Goal: Task Accomplishment & Management: Manage account settings

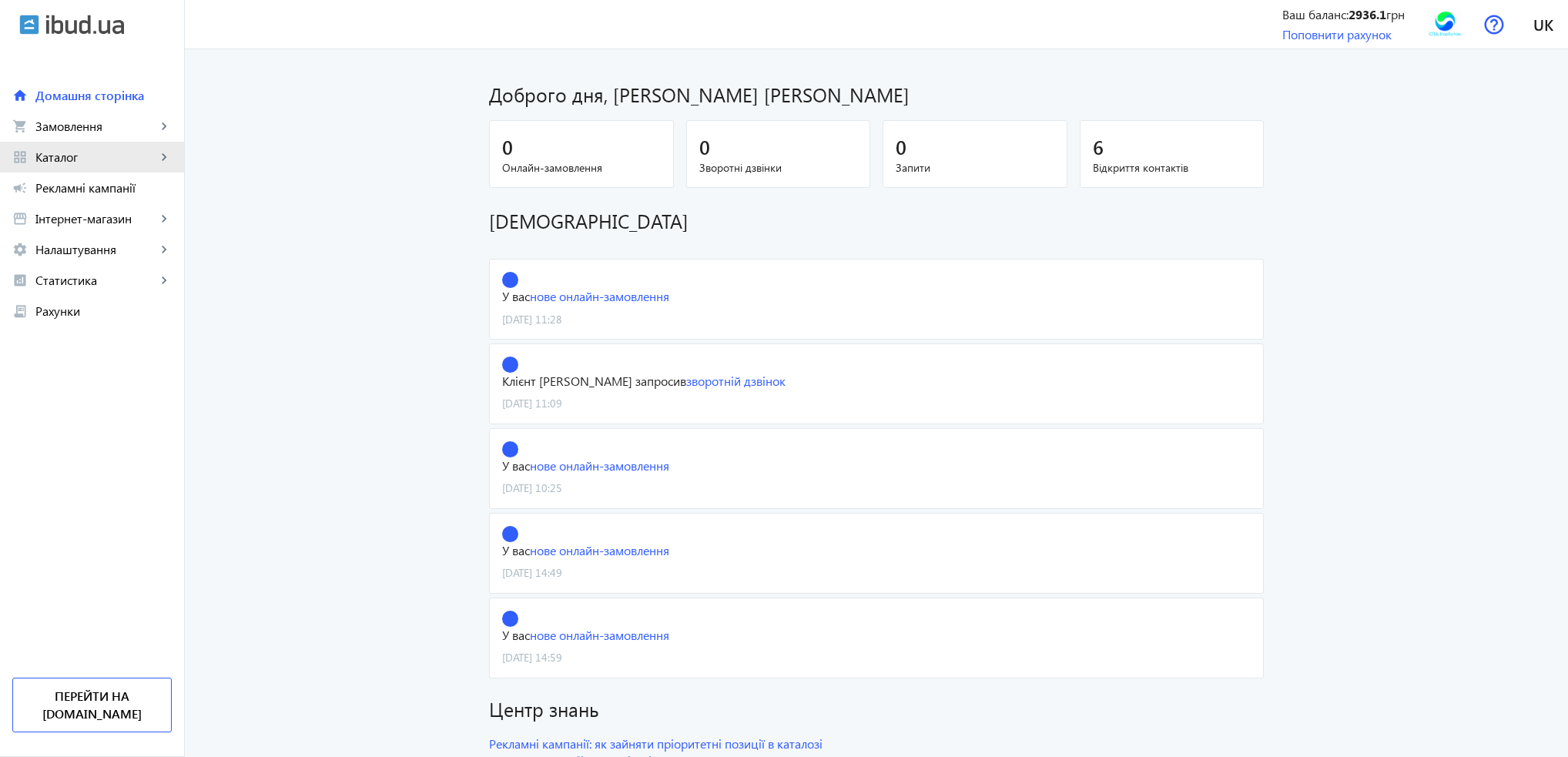
click at [103, 160] on span "Каталог" at bounding box center [96, 157] width 121 height 15
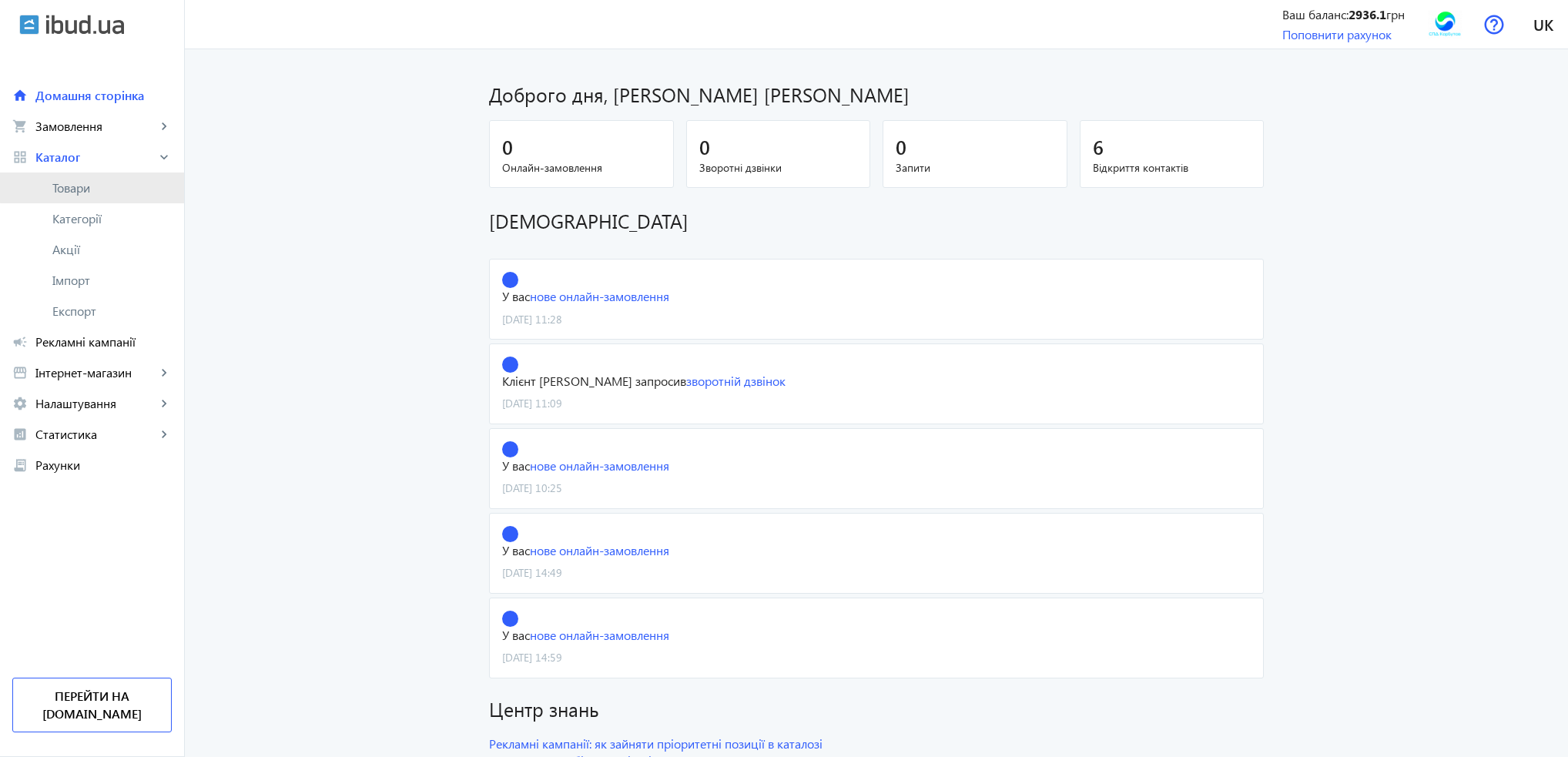
click at [99, 185] on span "Товари" at bounding box center [112, 187] width 120 height 15
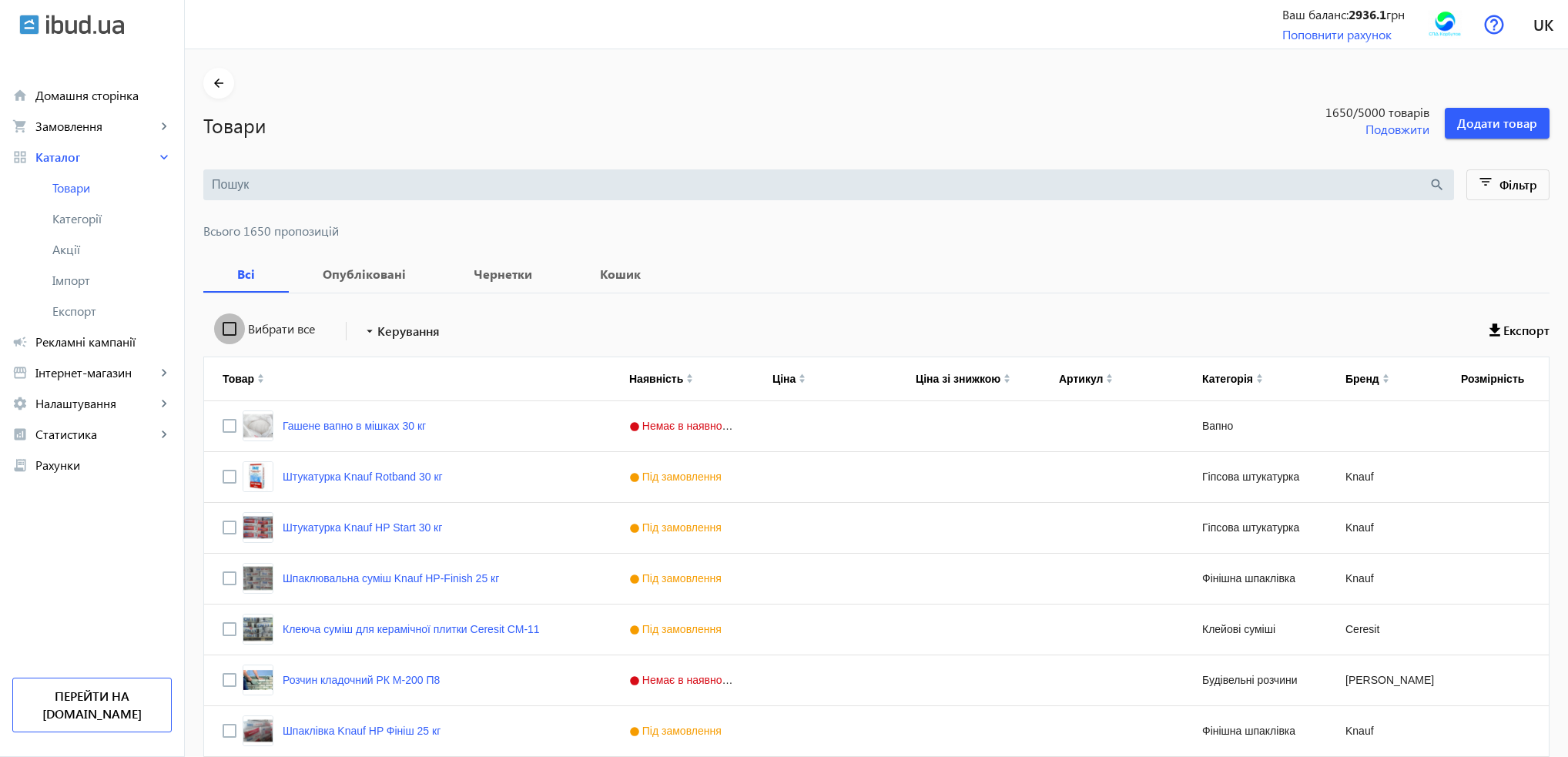
click at [223, 329] on input "Вибрати все" at bounding box center [229, 328] width 31 height 31
checkbox input "true"
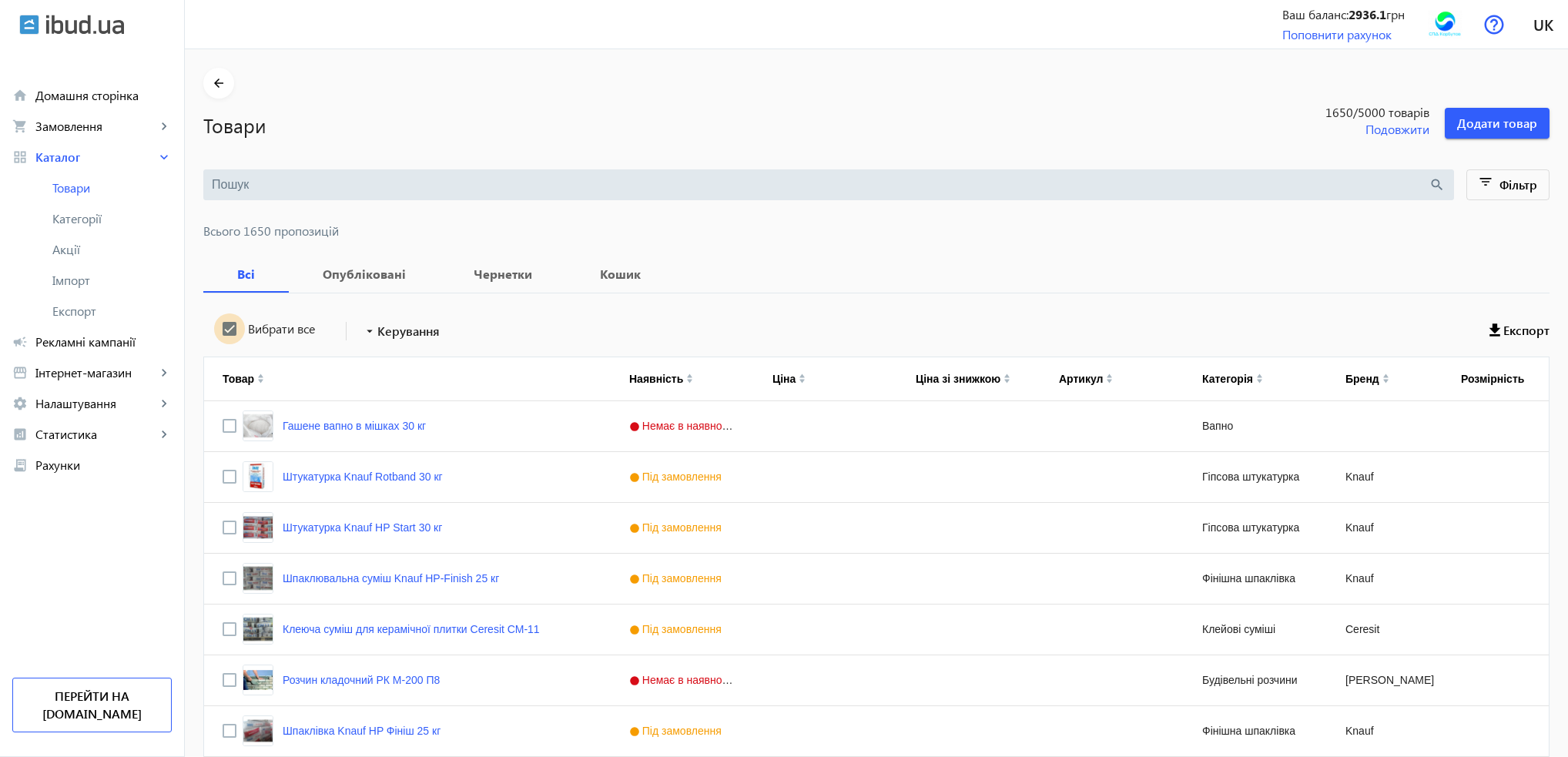
checkbox input "true"
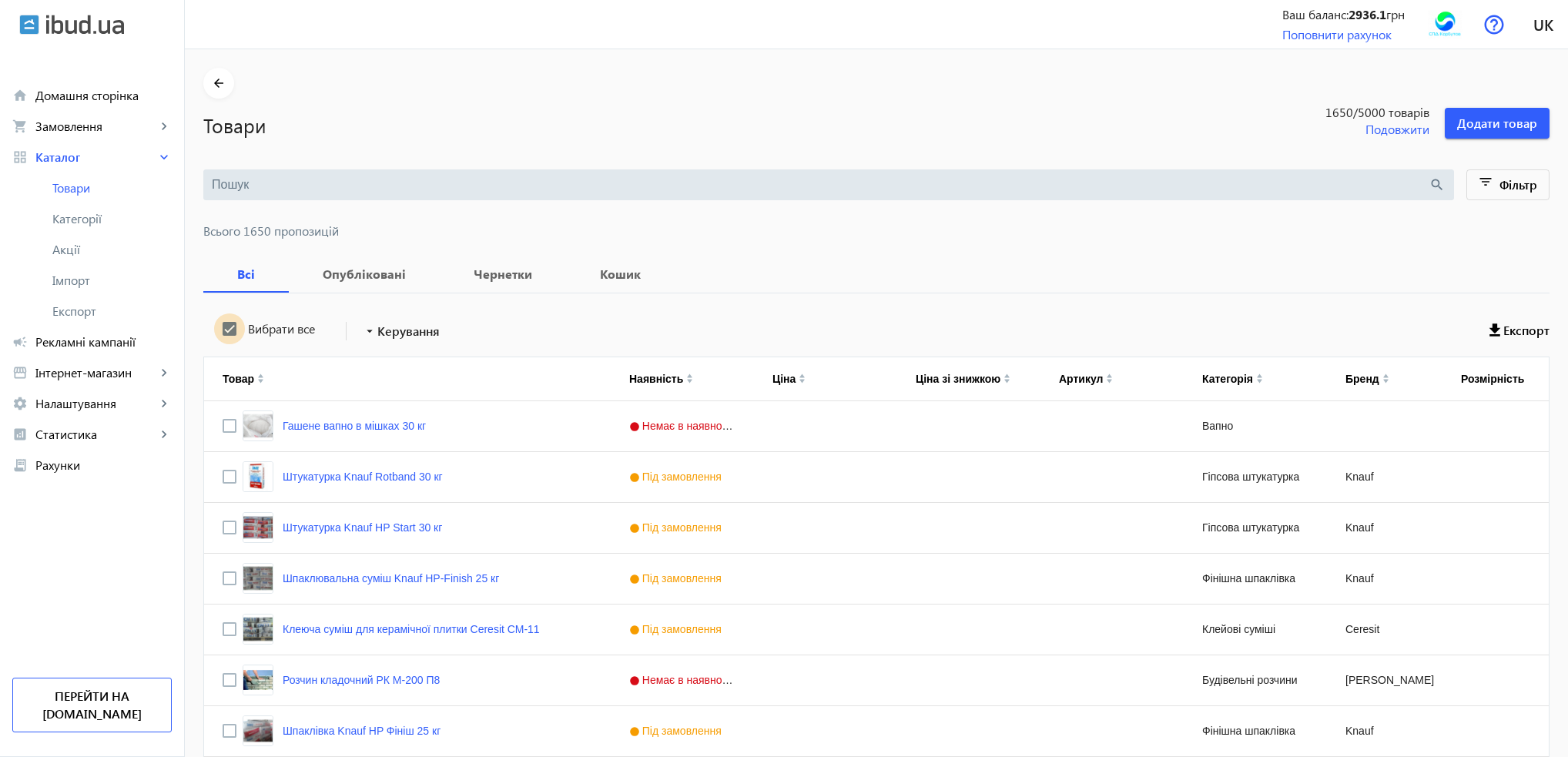
checkbox input "true"
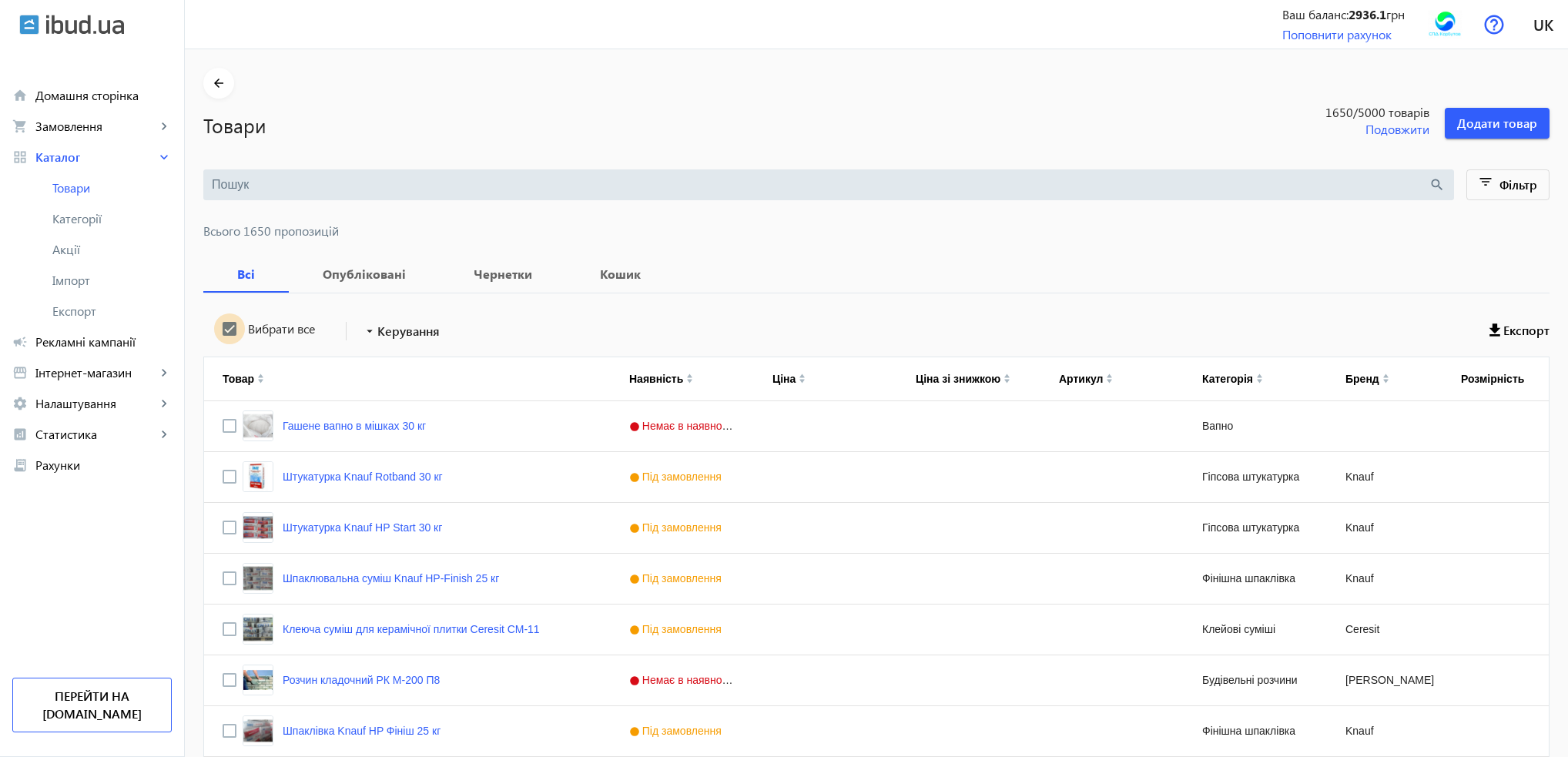
checkbox input "true"
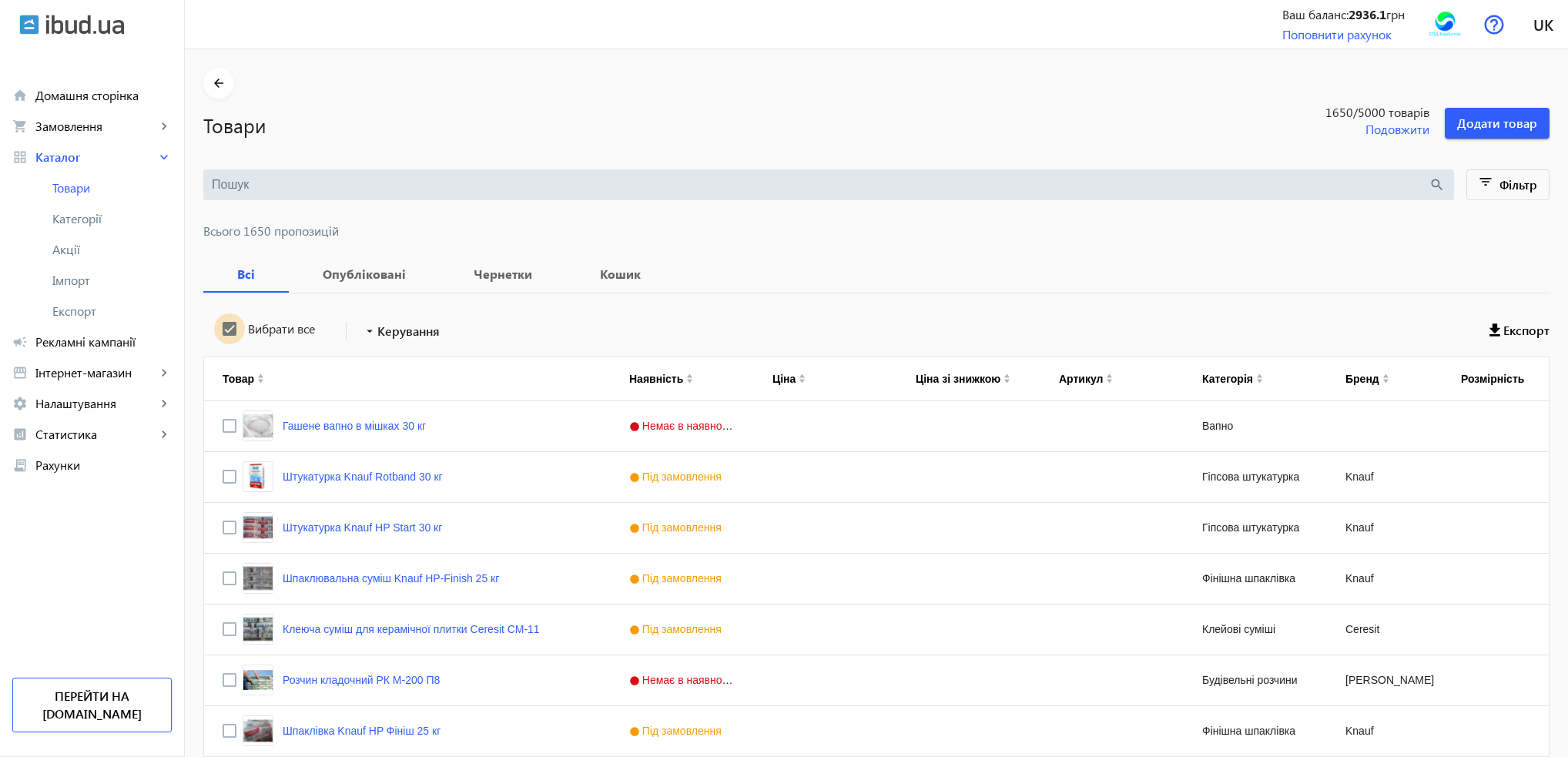
checkbox input "true"
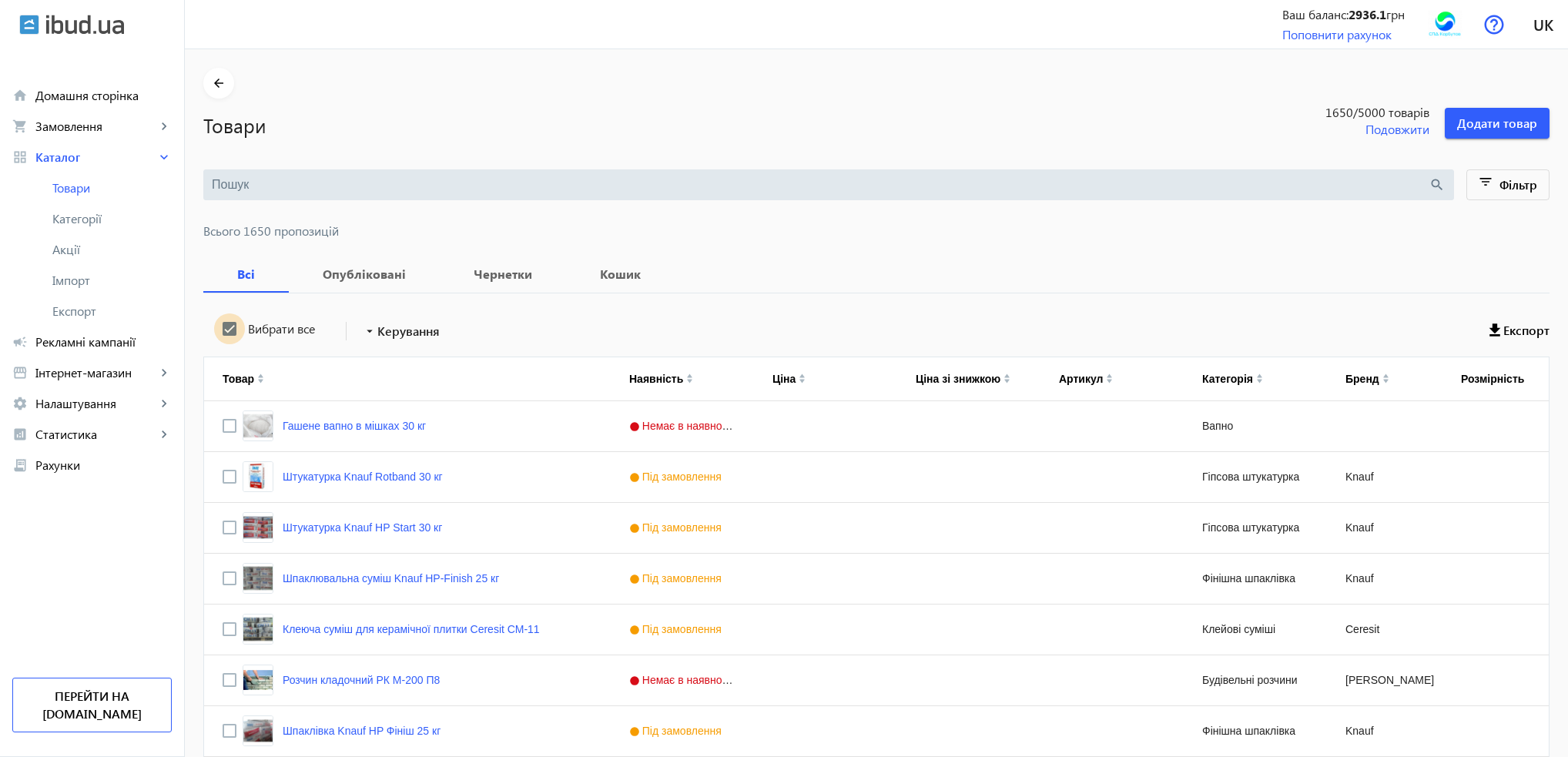
checkbox input "true"
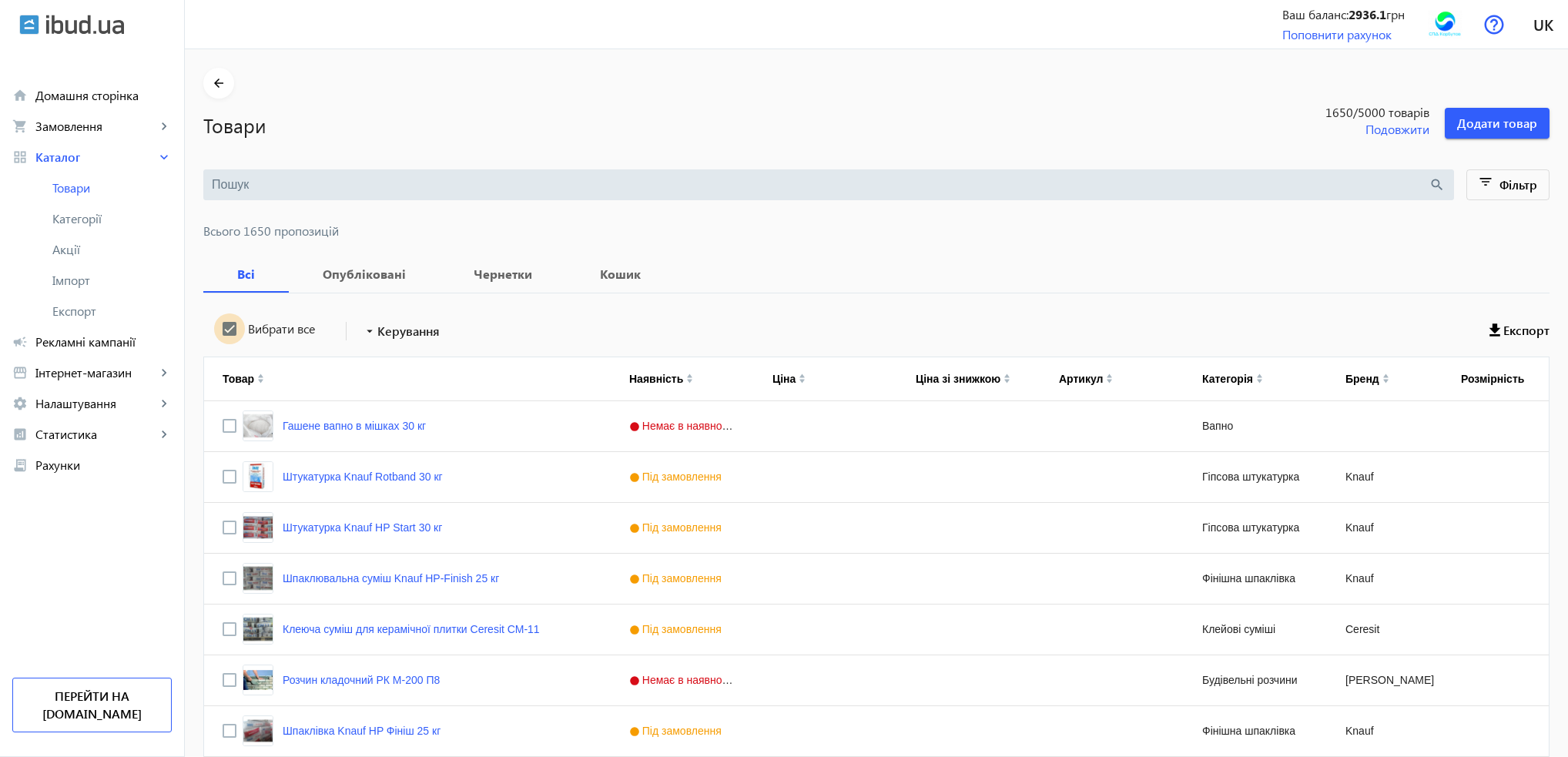
checkbox input "true"
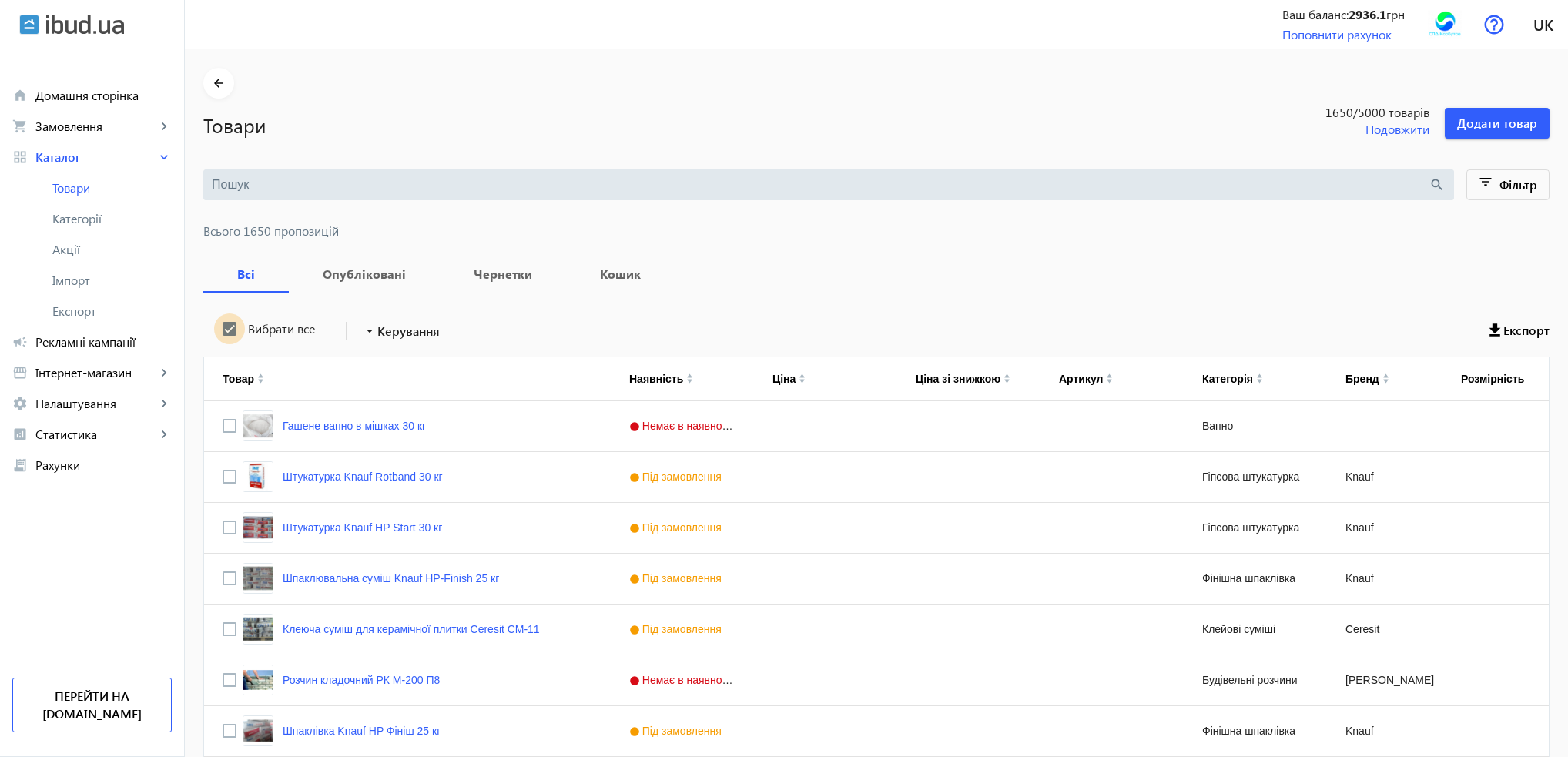
checkbox input "true"
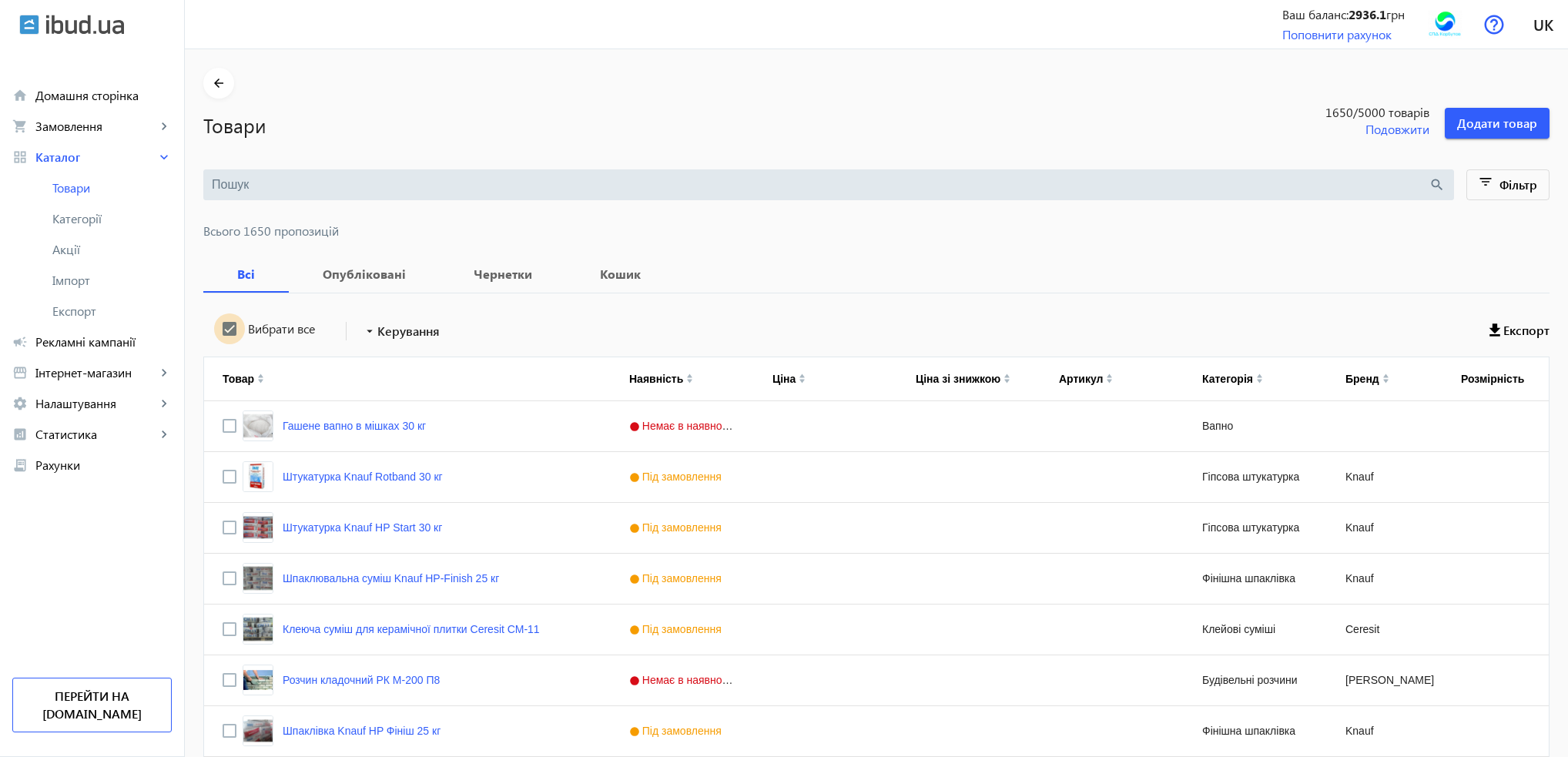
checkbox input "true"
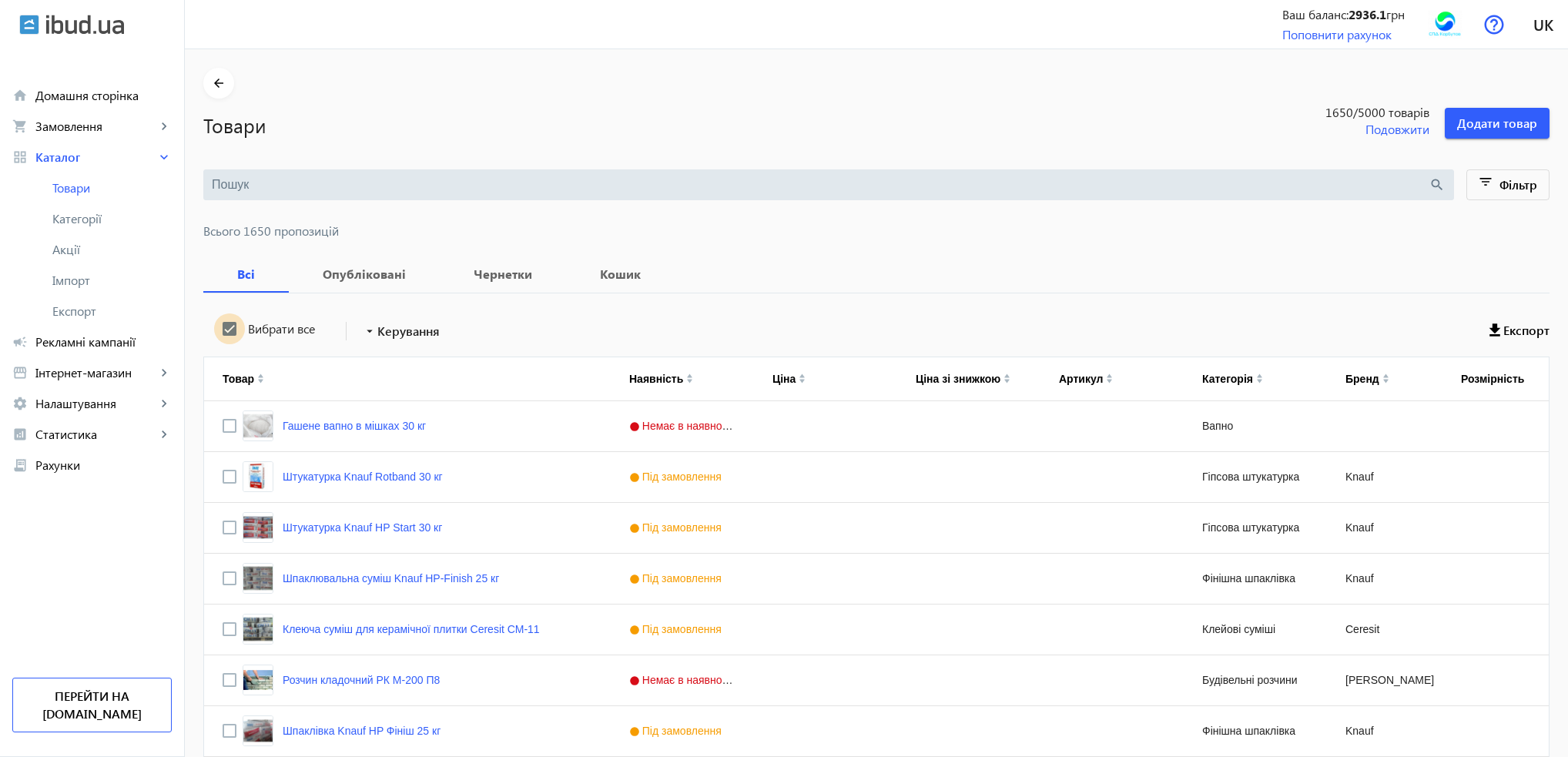
checkbox input "true"
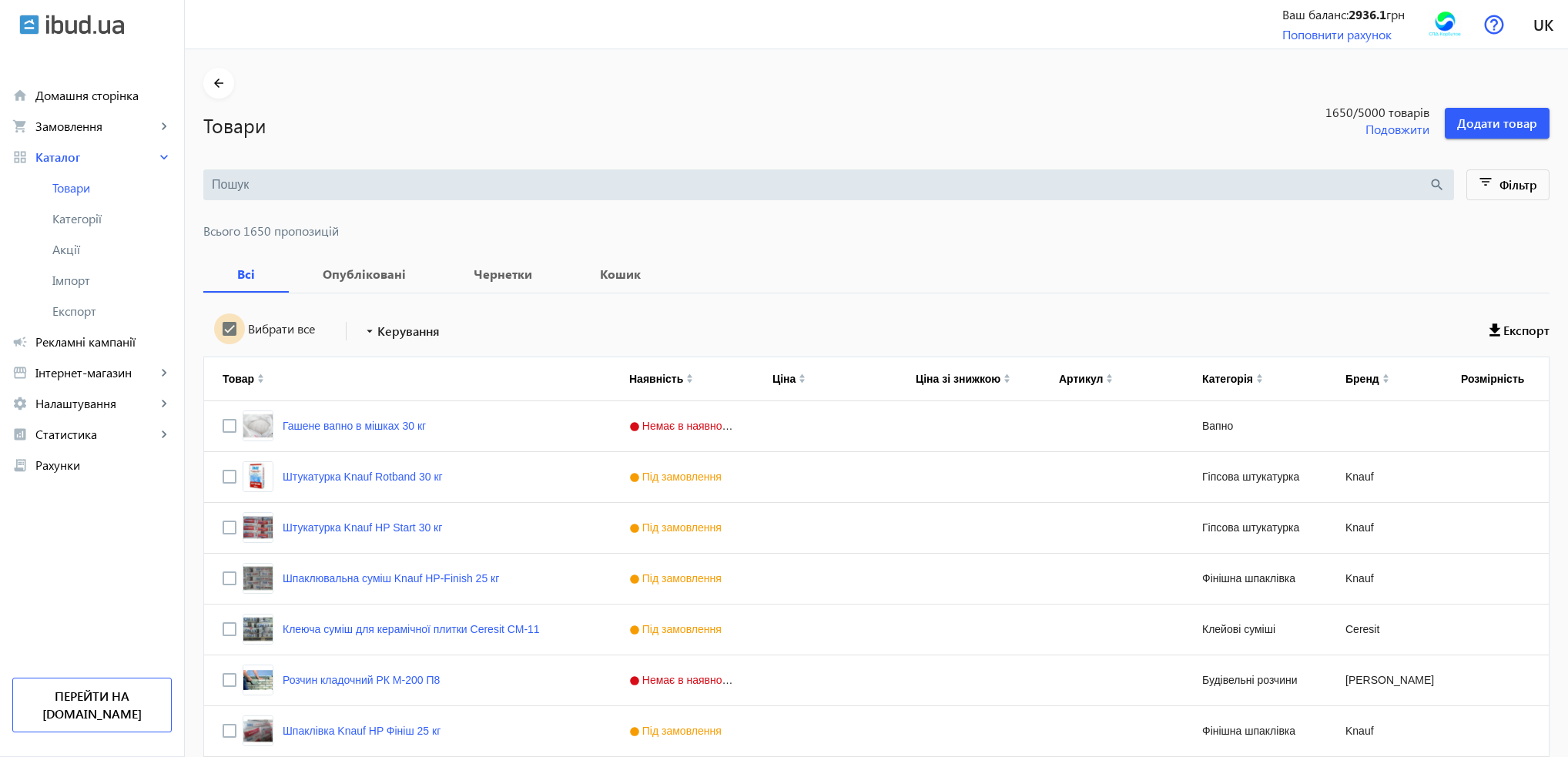
checkbox input "true"
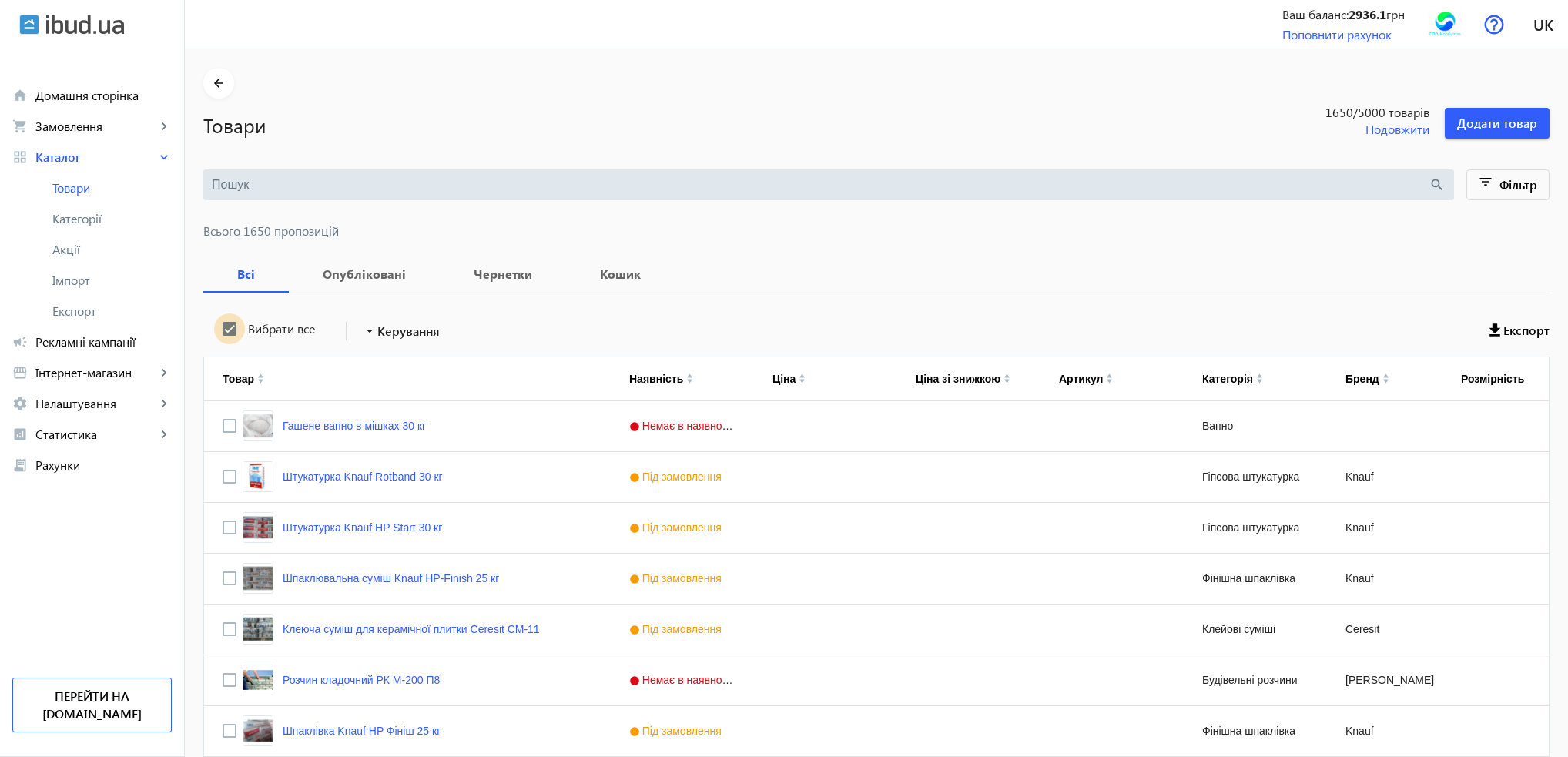
checkbox input "true"
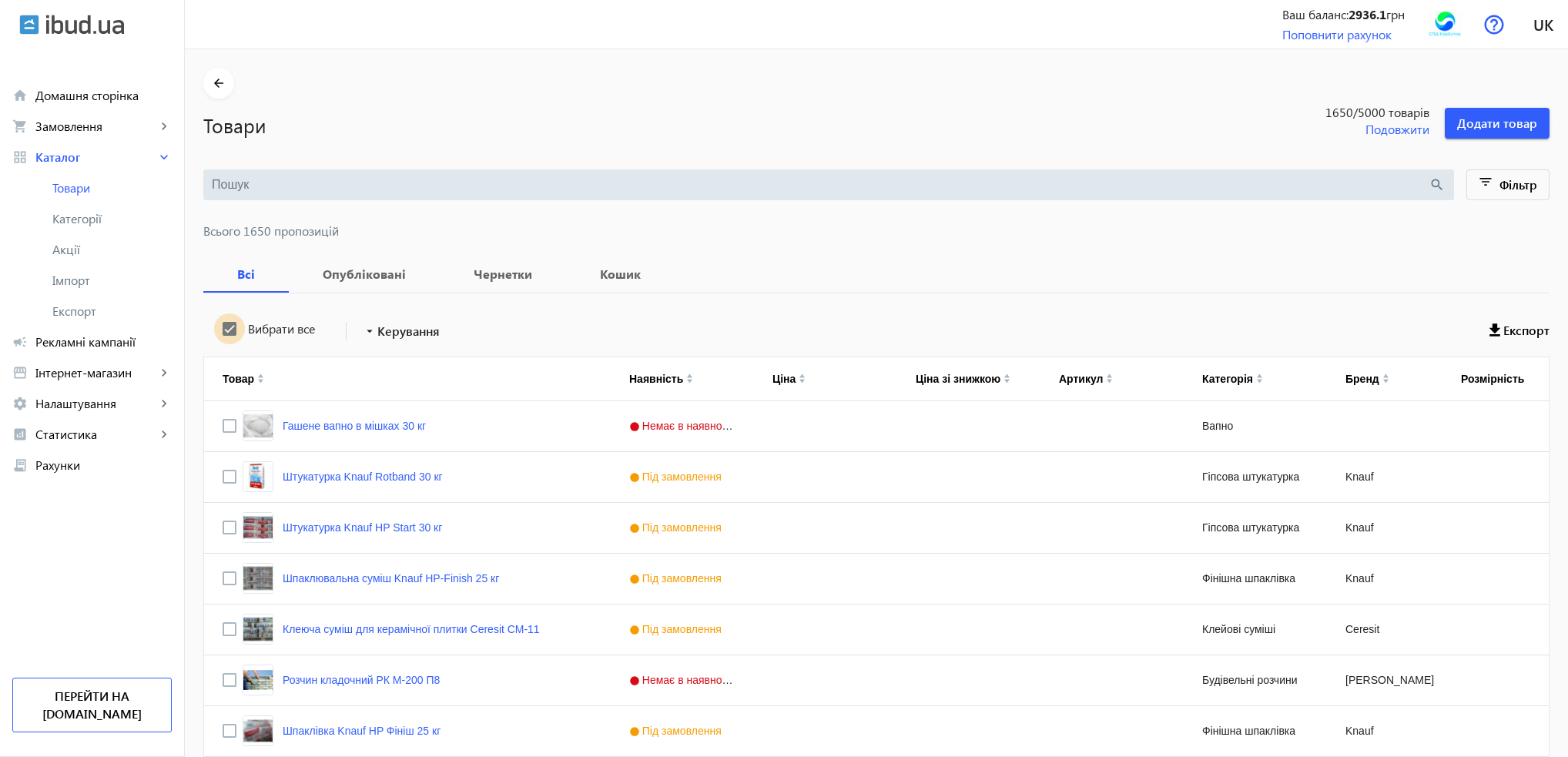
checkbox input "true"
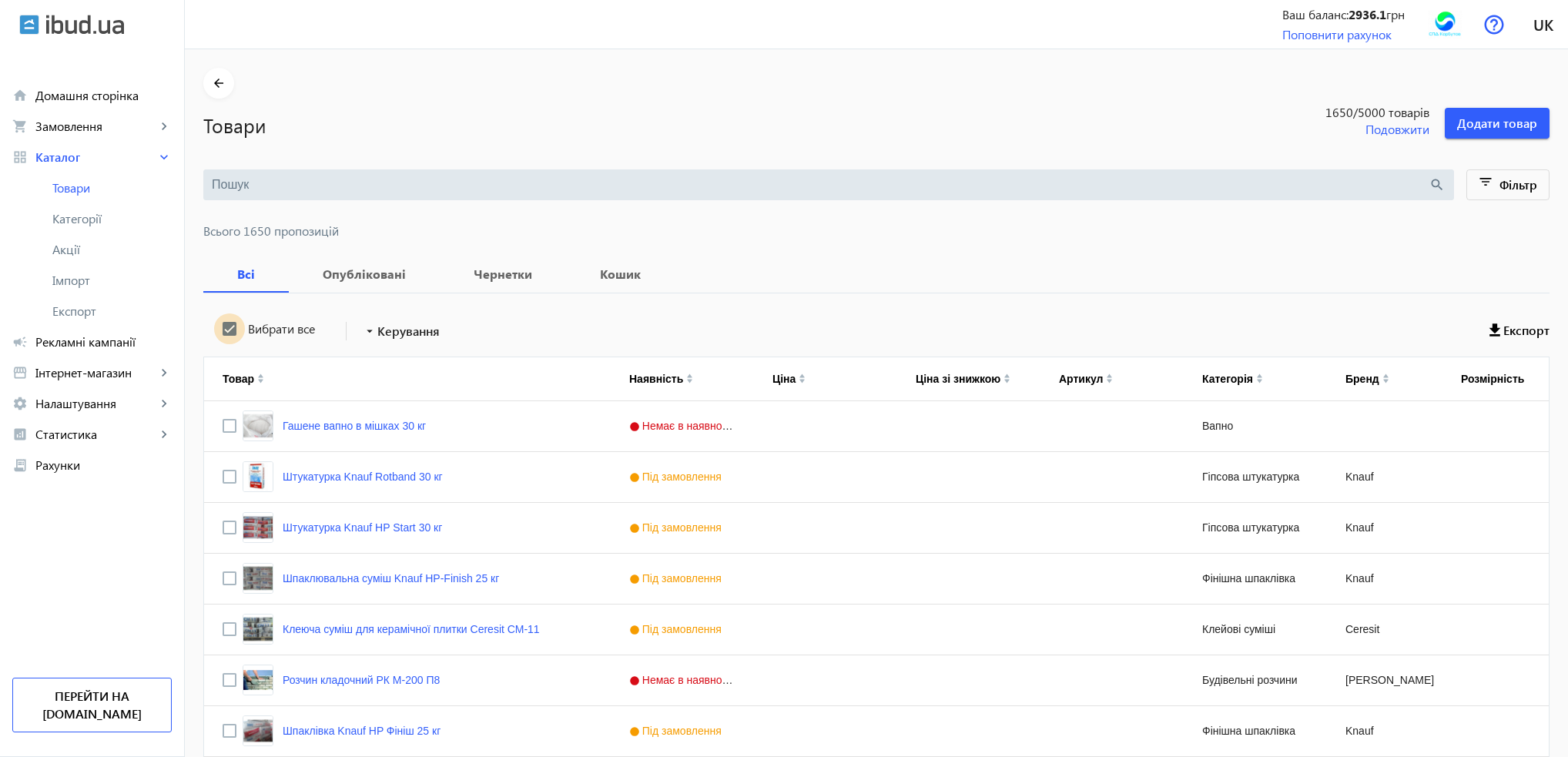
checkbox input "true"
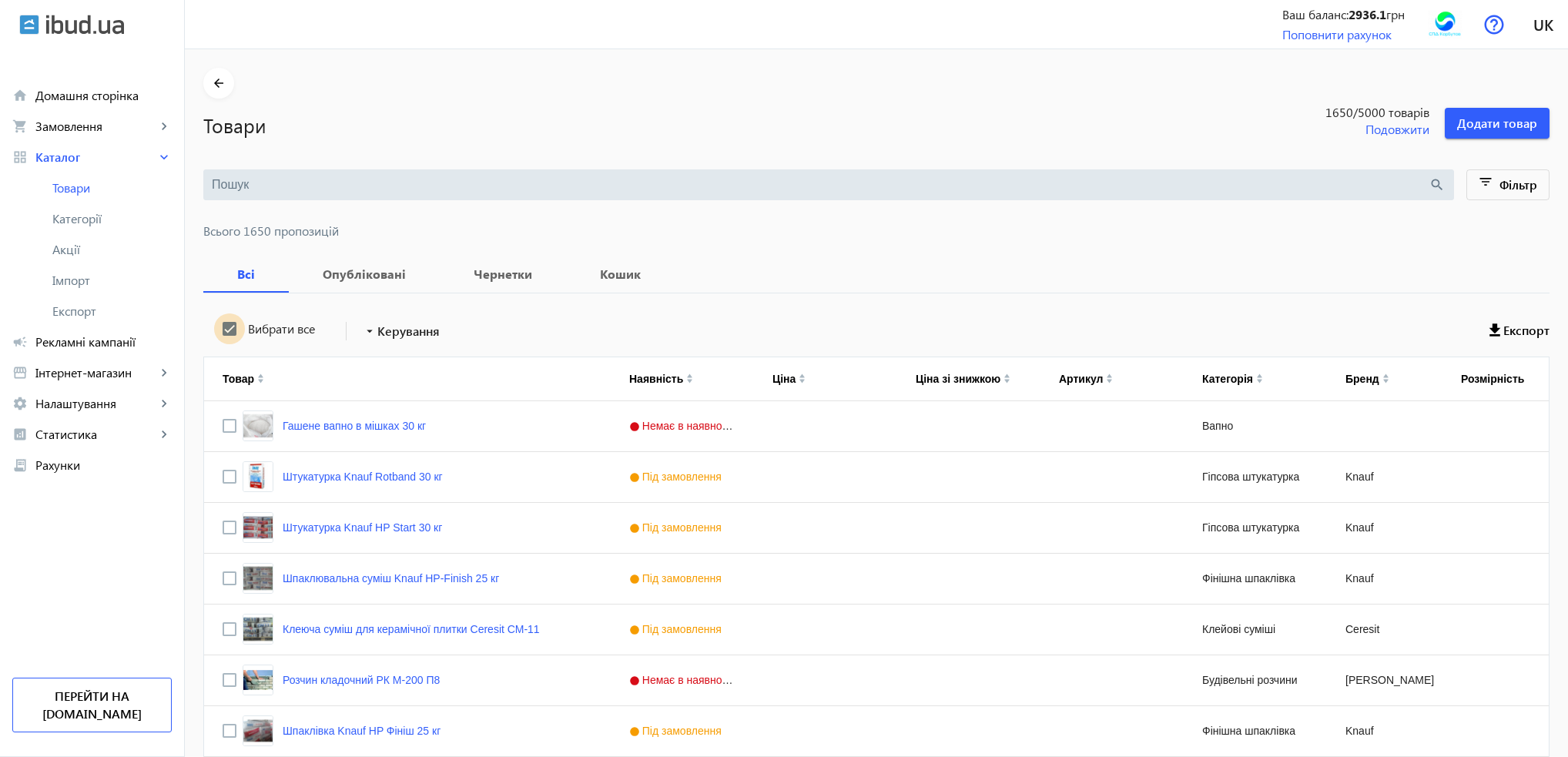
checkbox input "true"
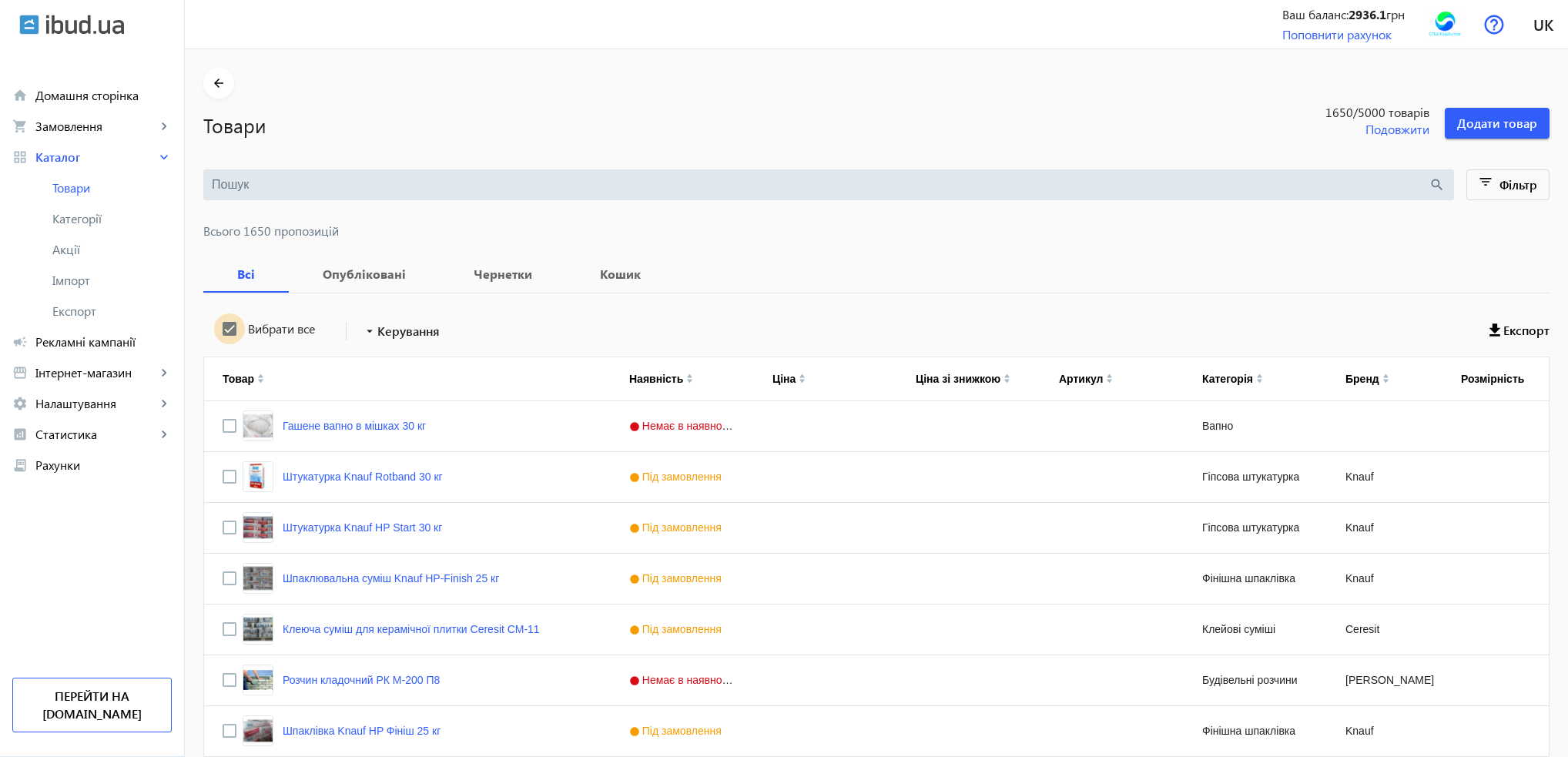
checkbox input "true"
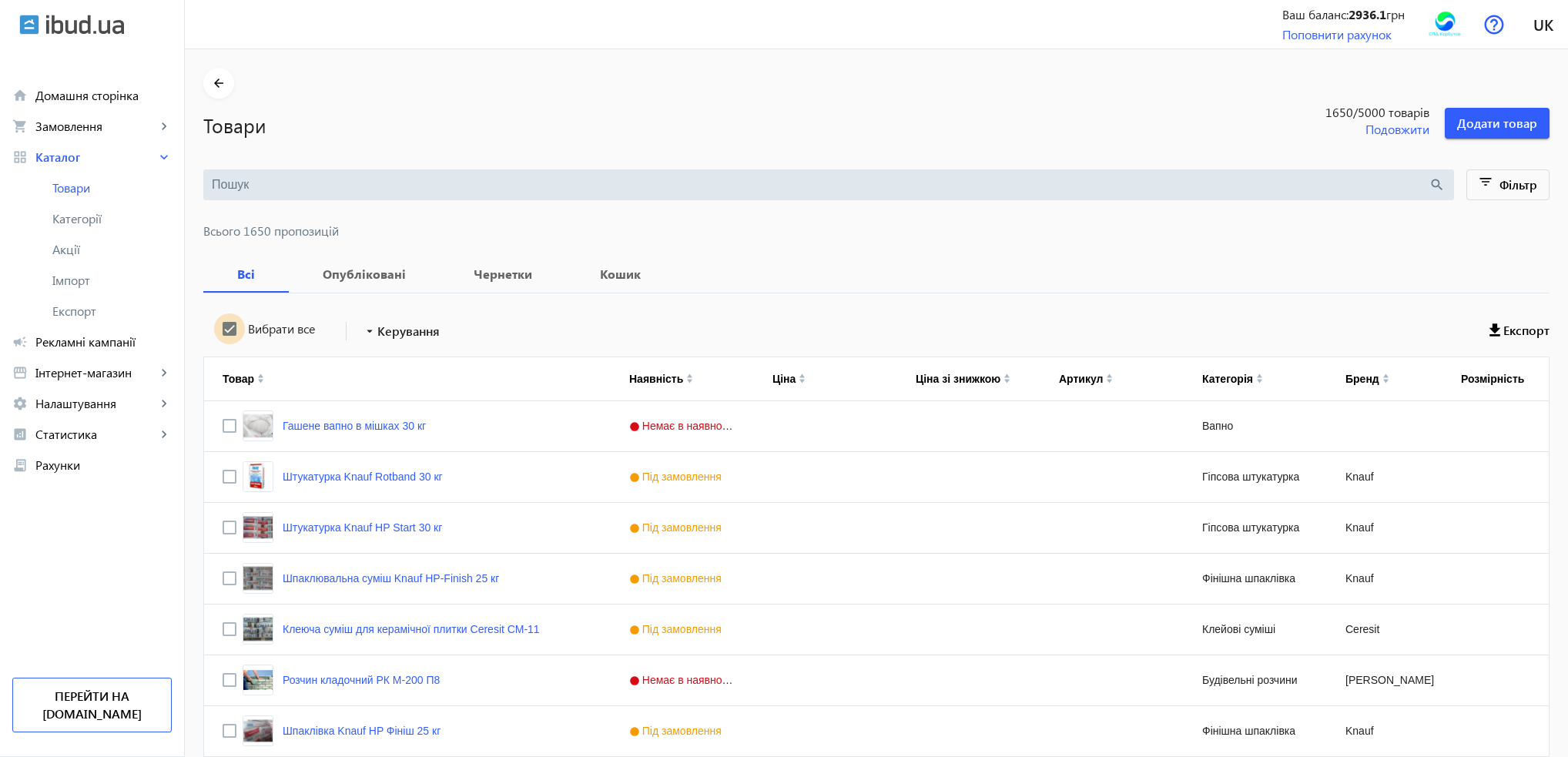
checkbox input "true"
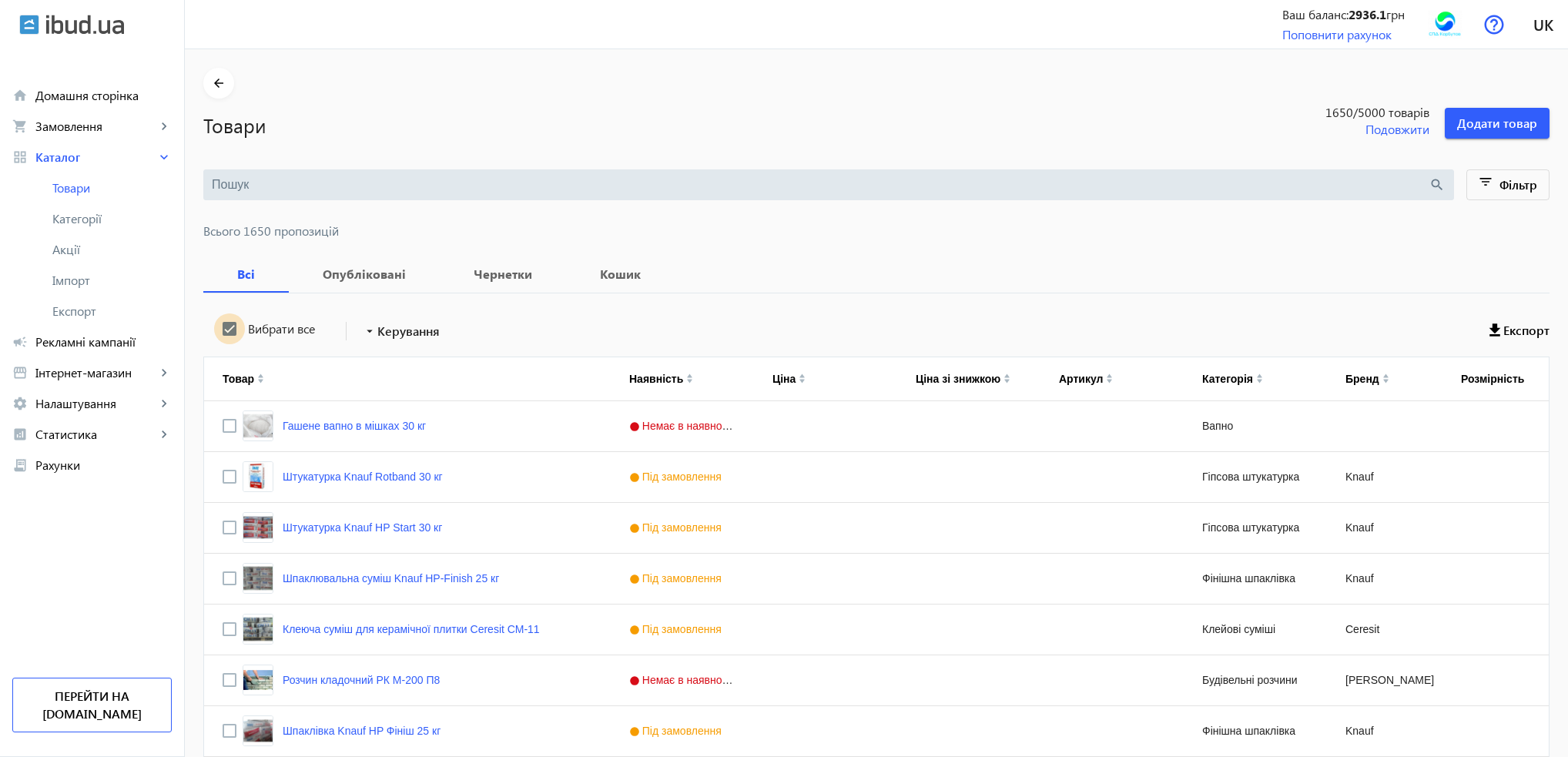
checkbox input "true"
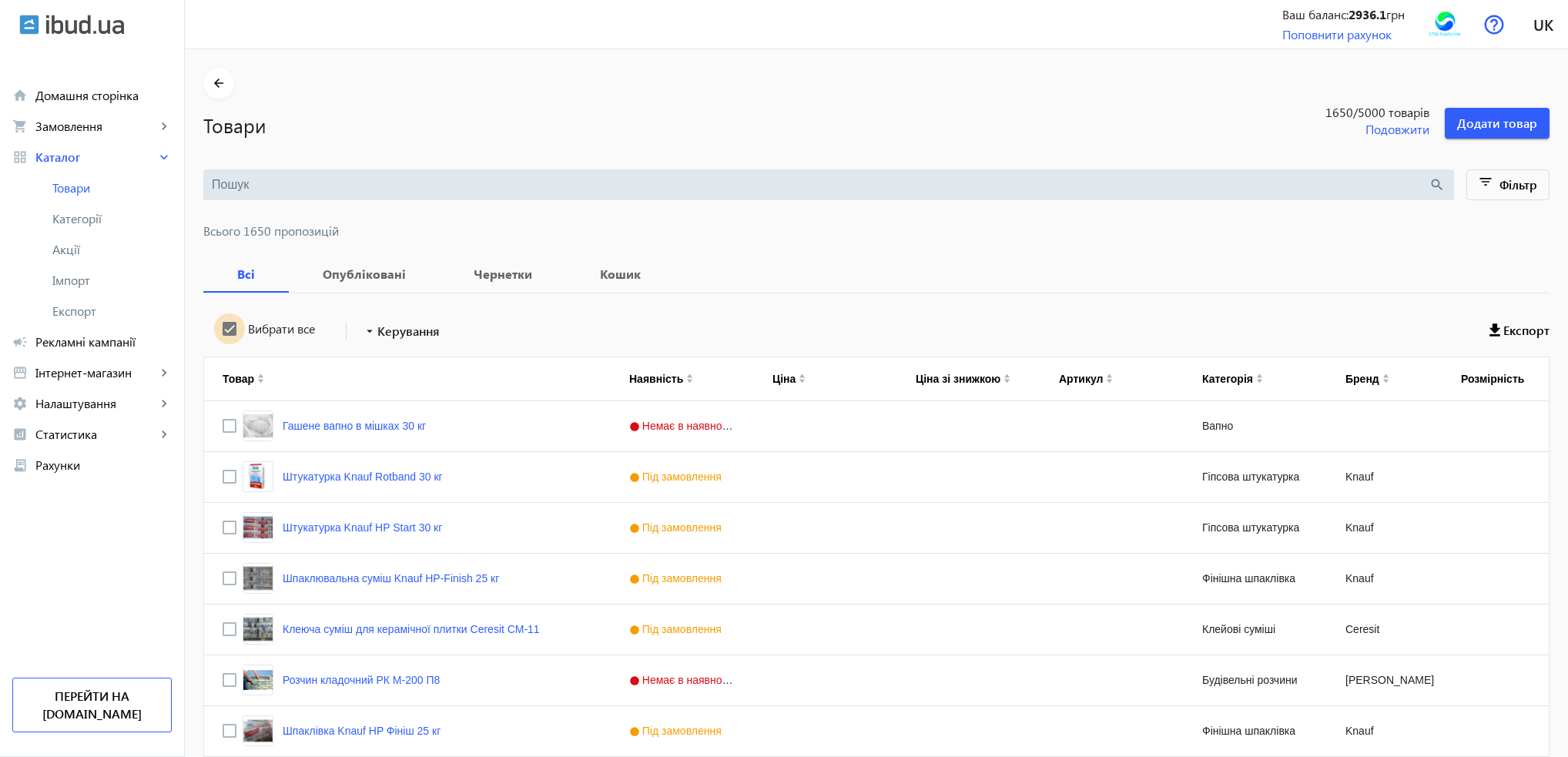
checkbox input "true"
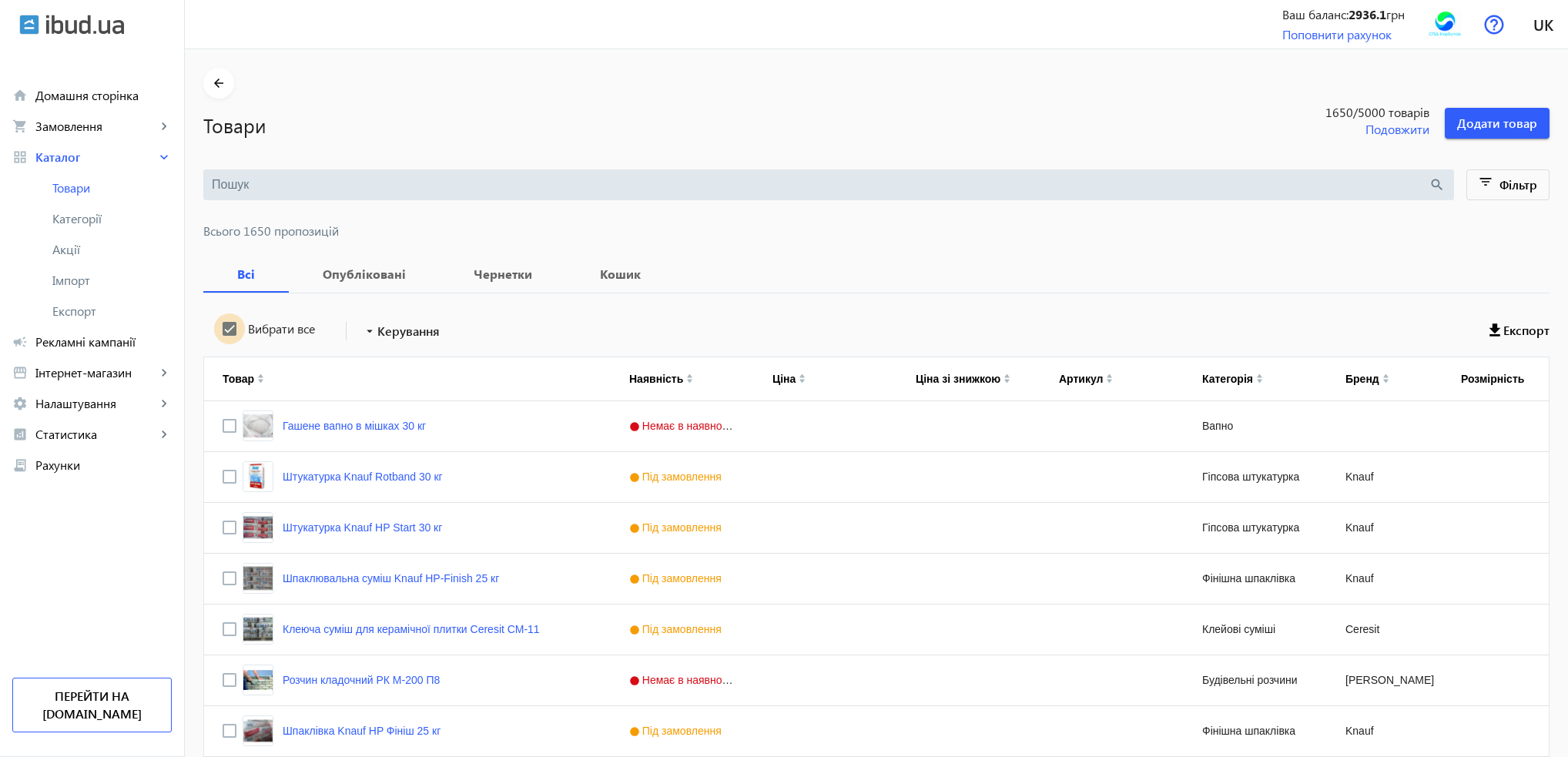
checkbox input "true"
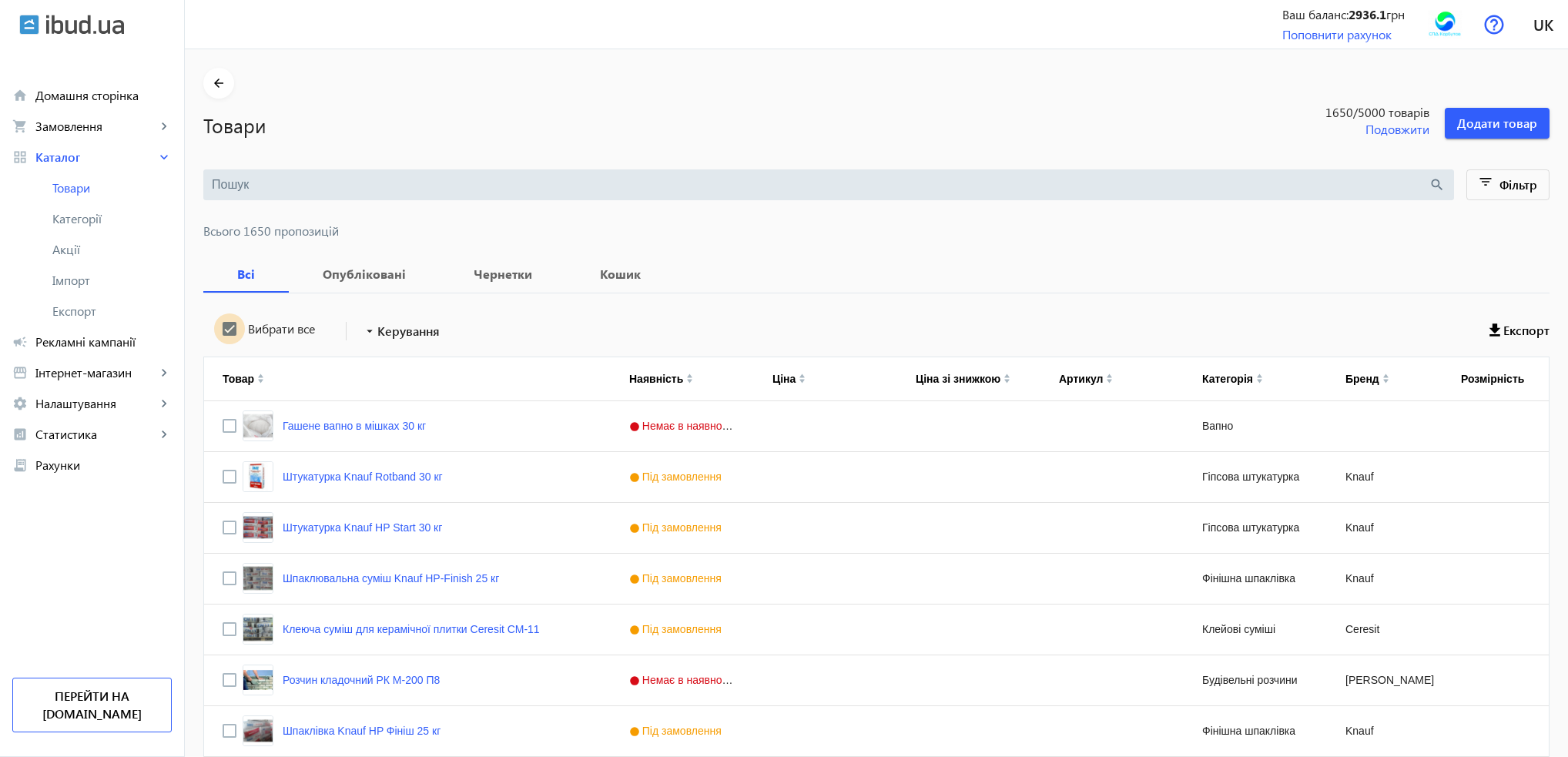
checkbox input "true"
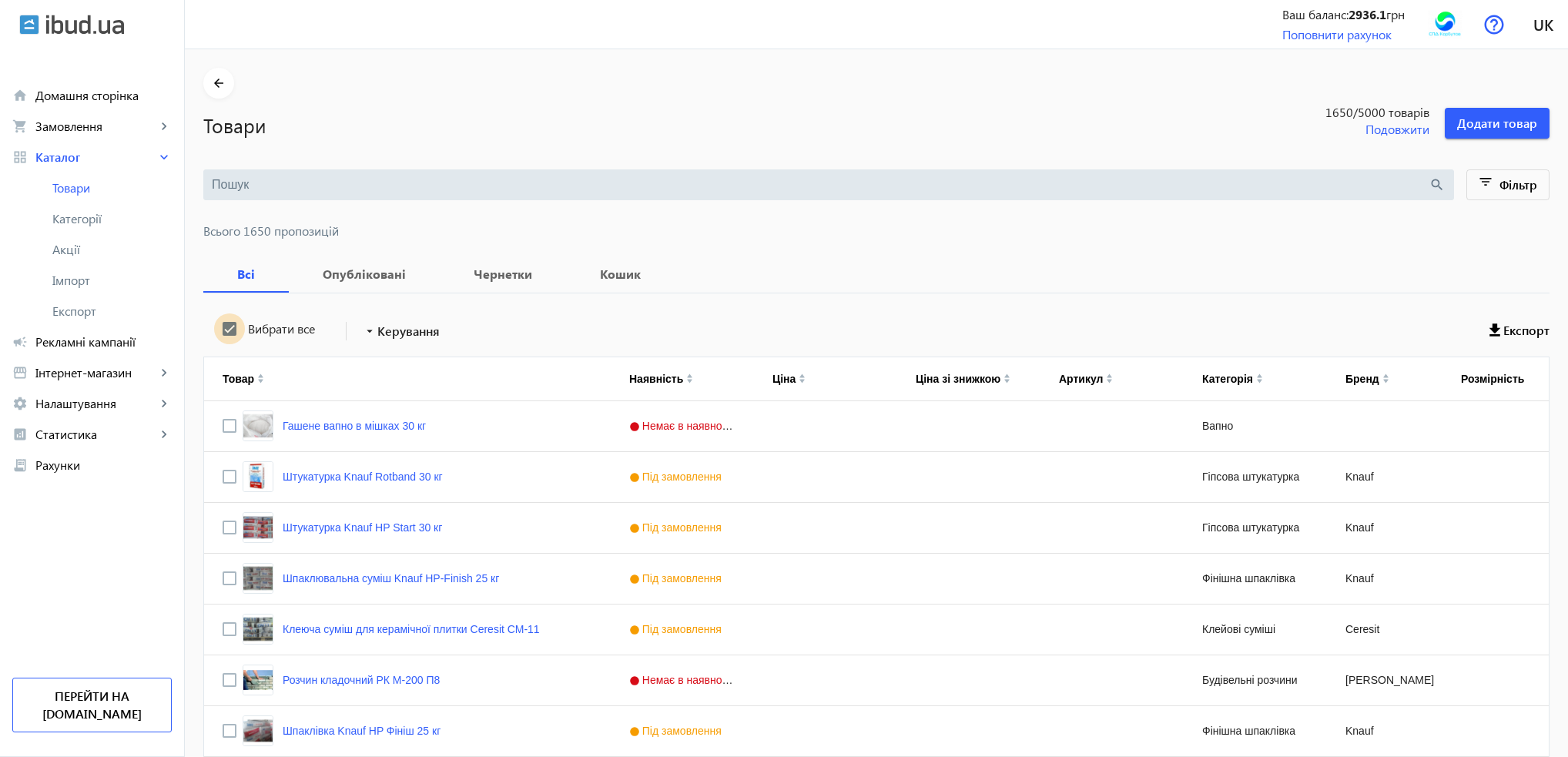
checkbox input "true"
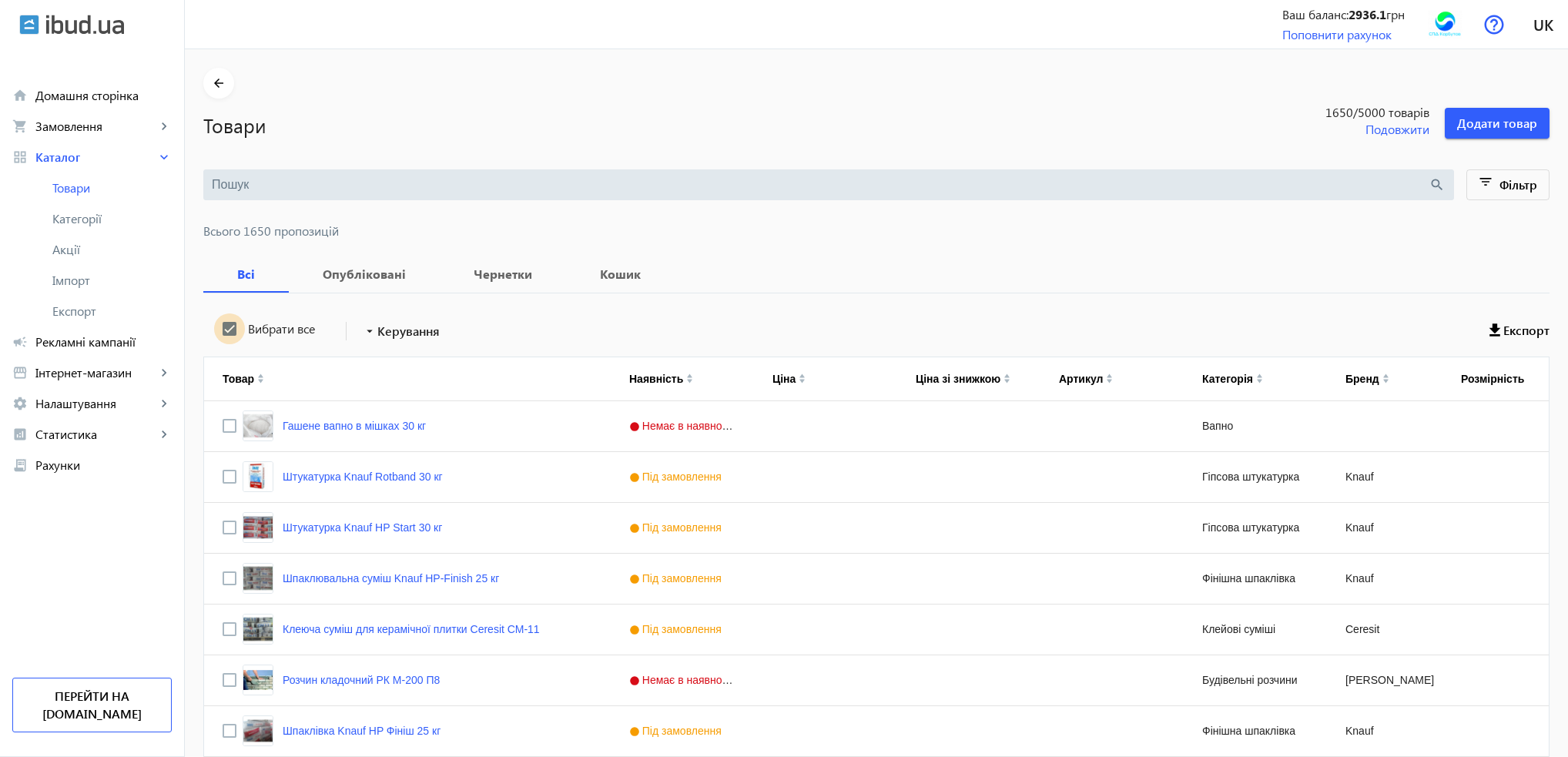
checkbox input "true"
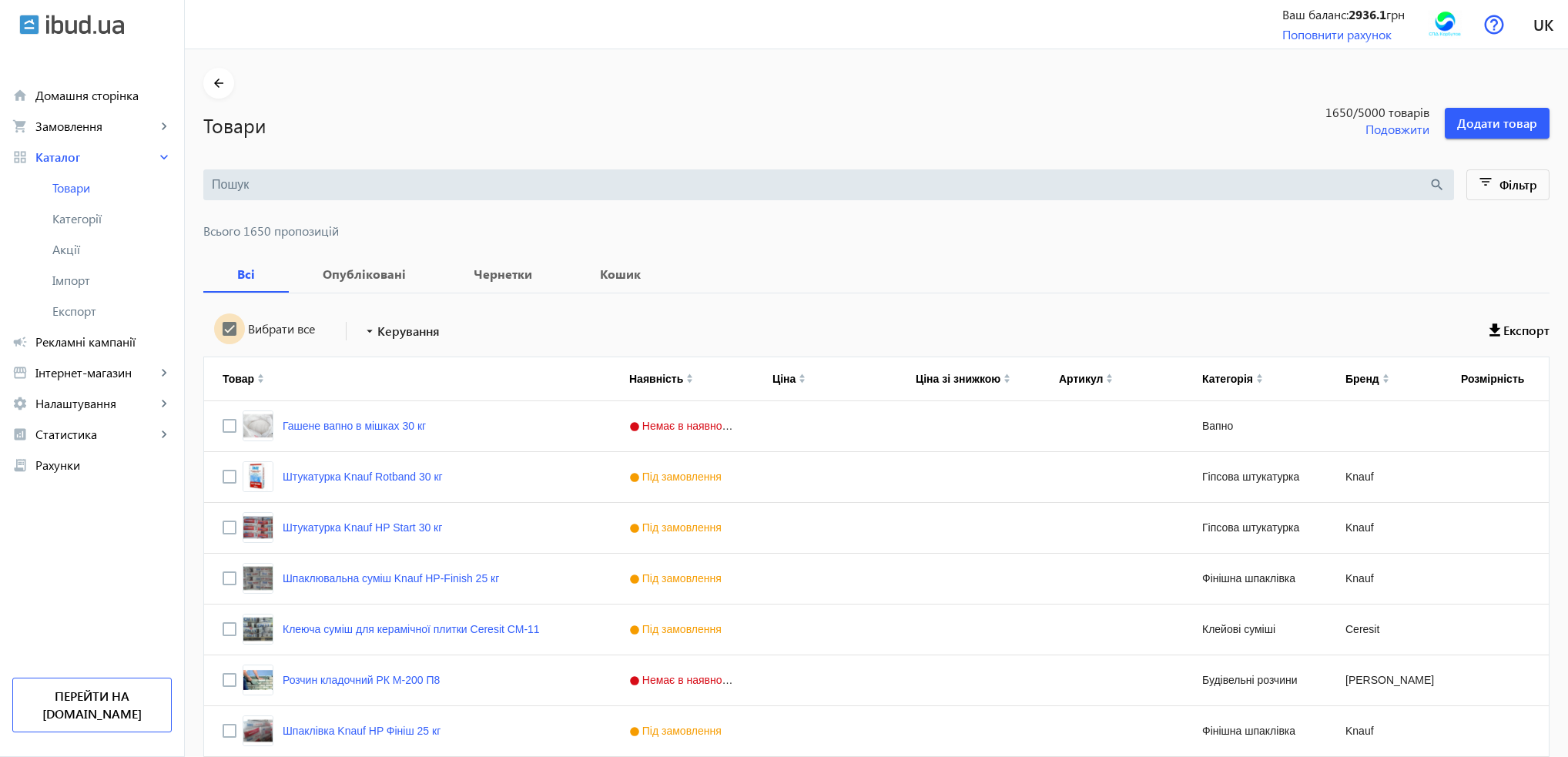
checkbox input "true"
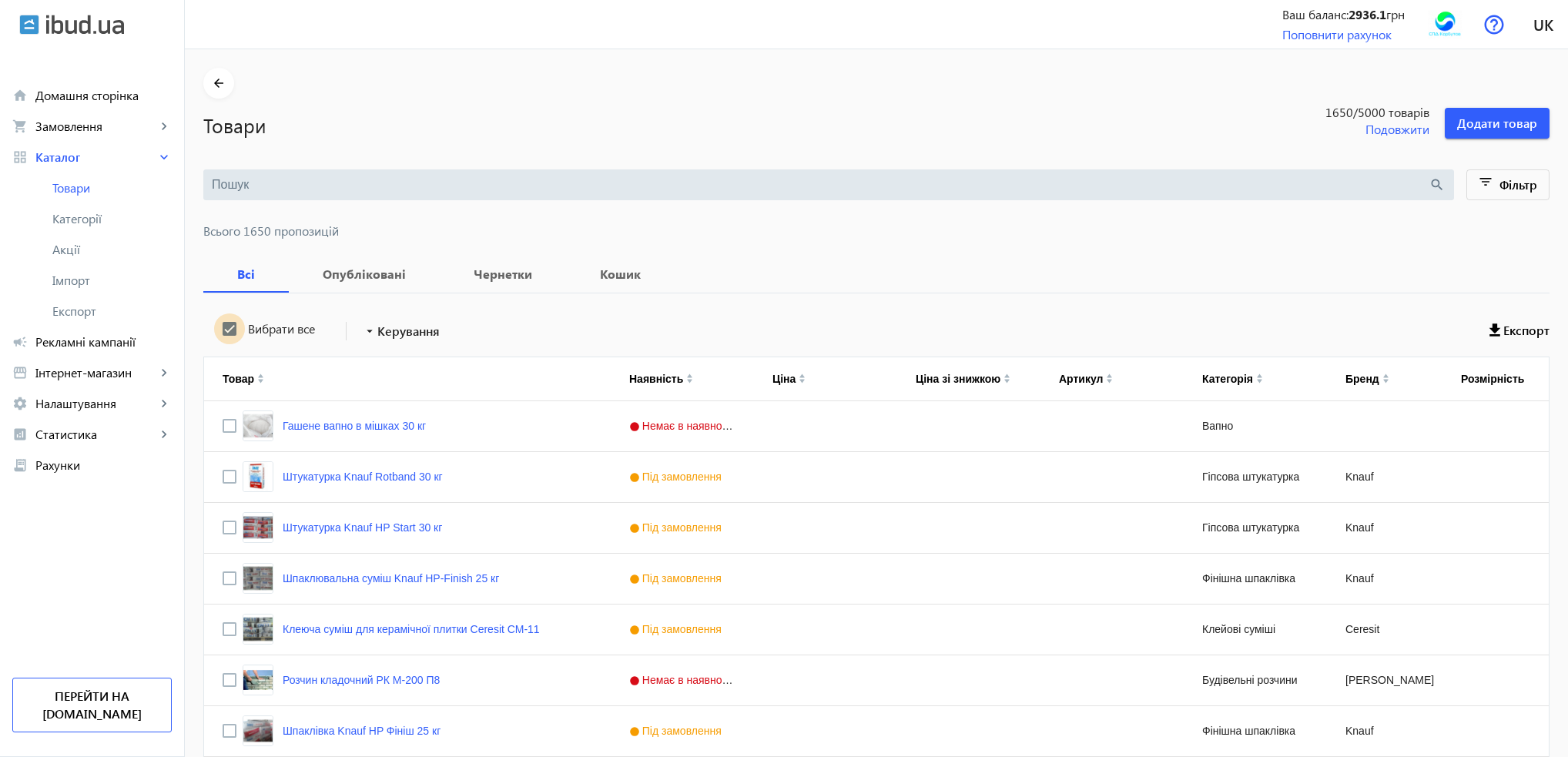
checkbox input "true"
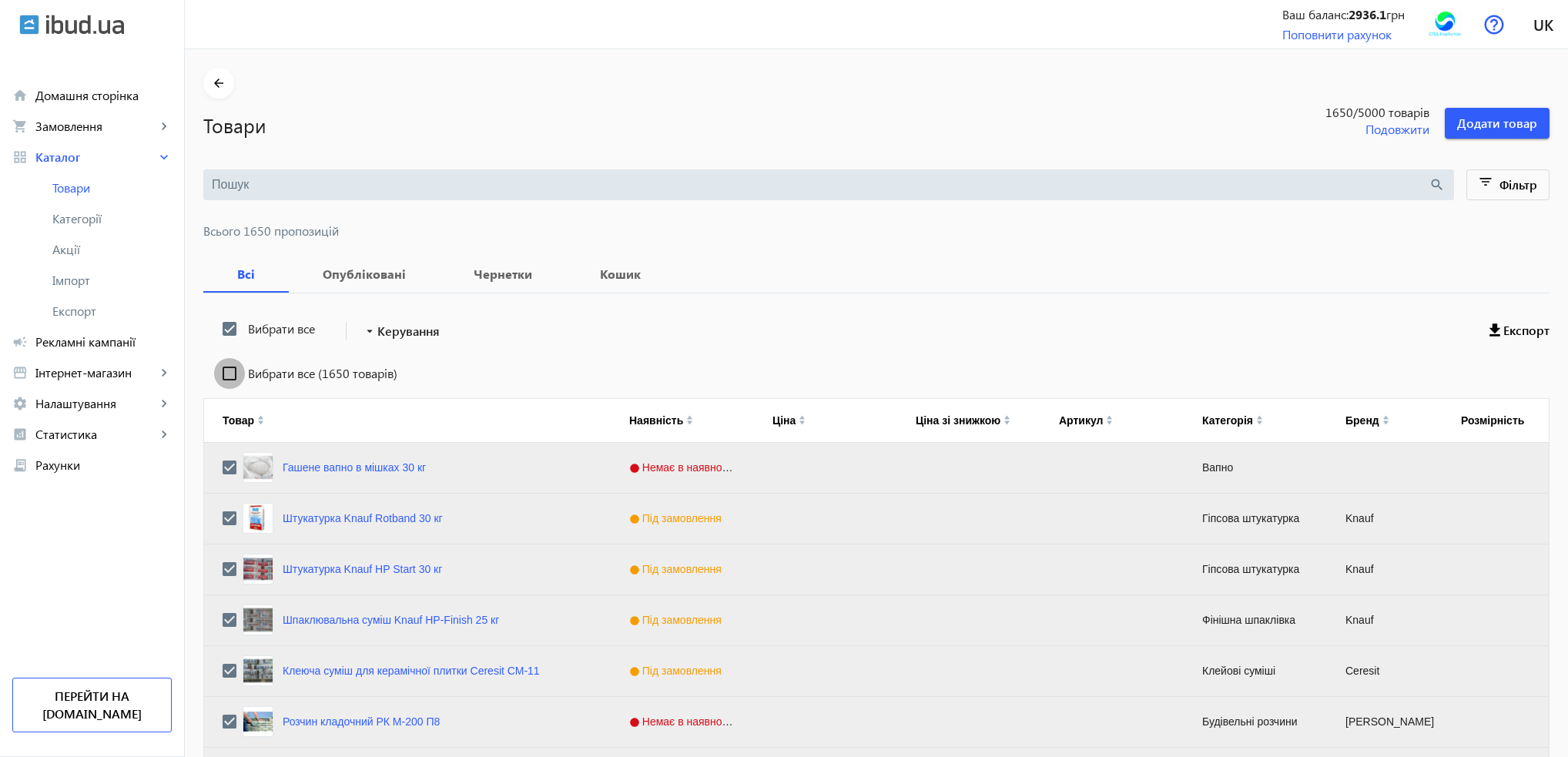
click at [222, 373] on input "Вибрати все (1650 товарів)" at bounding box center [229, 374] width 31 height 31
checkbox input "true"
click at [407, 336] on span "Керування" at bounding box center [409, 331] width 62 height 19
click at [394, 344] on span "Підняти вгору" at bounding box center [454, 341] width 186 height 12
